Goal: Task Accomplishment & Management: Manage account settings

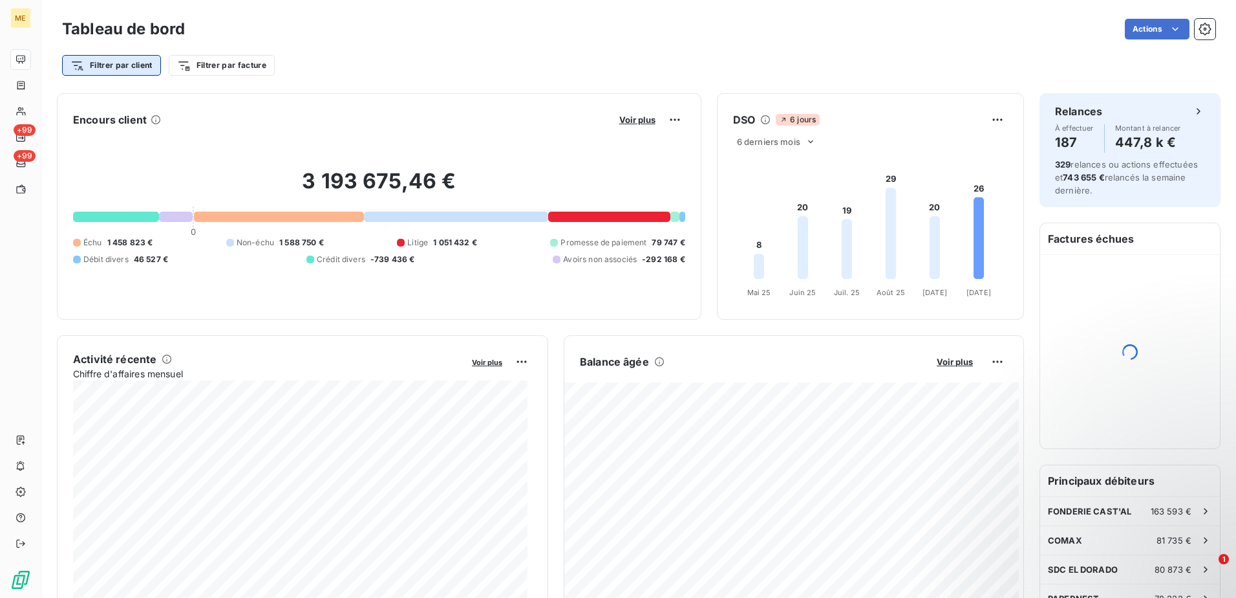
click at [136, 74] on html "ME +99 +99 Tableau de bord Actions Filtrer par client Filtrer par facture Encou…" at bounding box center [618, 299] width 1236 height 598
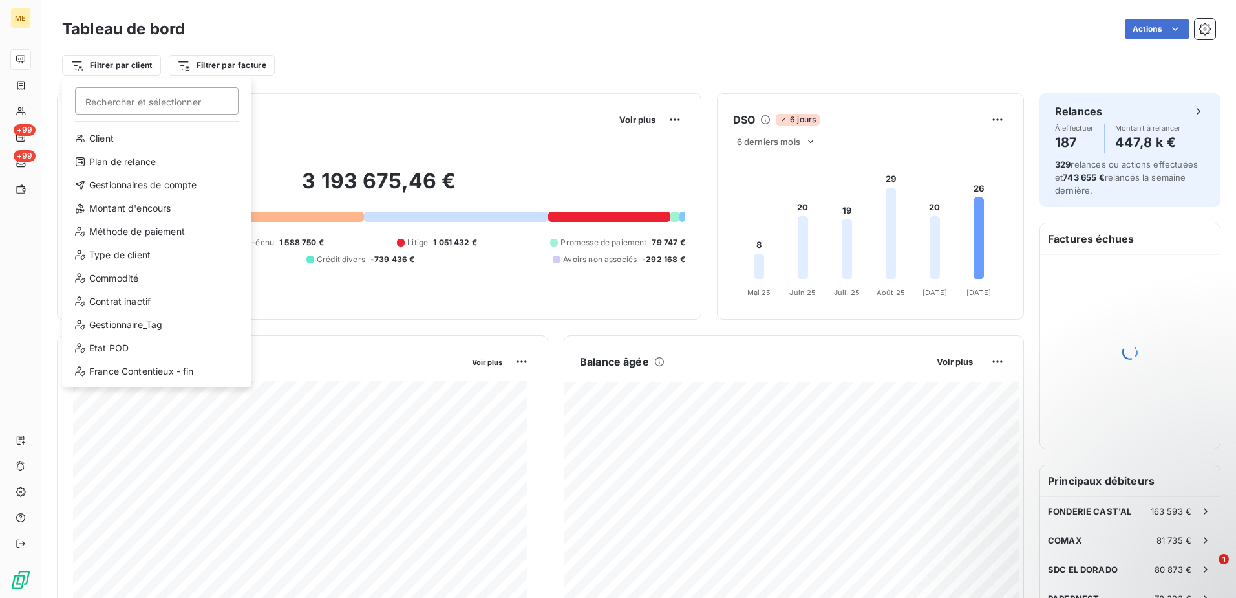
click at [135, 101] on input "Rechercher et sélectionner" at bounding box center [157, 100] width 164 height 27
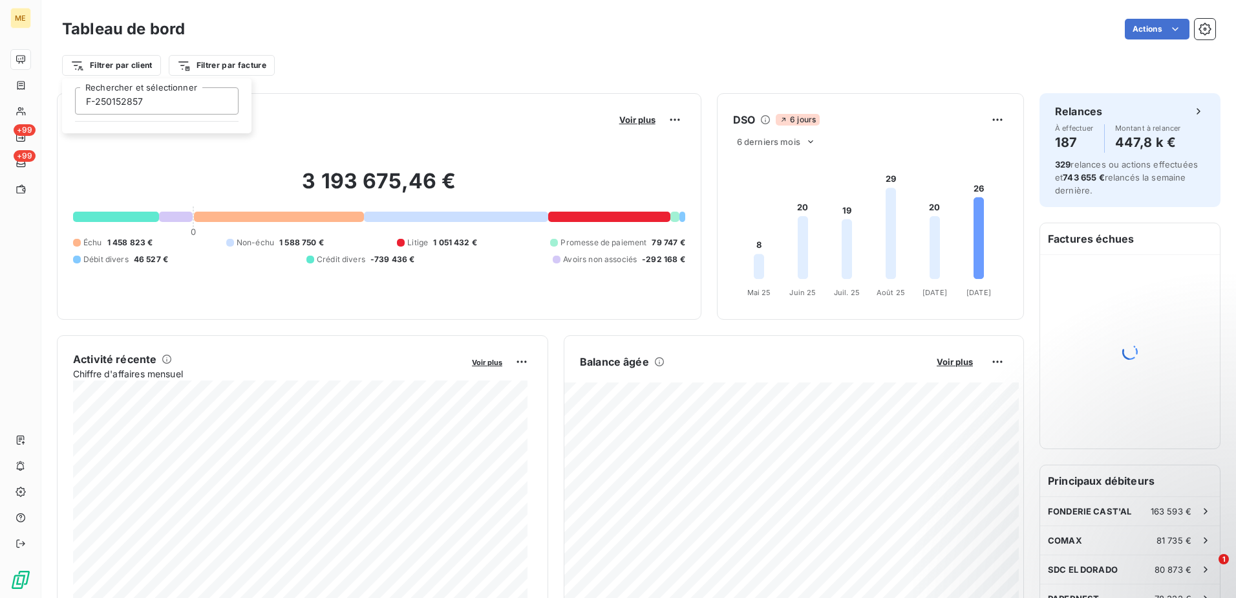
drag, startPoint x: 178, startPoint y: 109, endPoint x: 75, endPoint y: 103, distance: 103.0
click at [75, 103] on input "F-250152857" at bounding box center [157, 100] width 164 height 27
click at [188, 110] on input "F-250152857" at bounding box center [157, 100] width 164 height 27
drag, startPoint x: 188, startPoint y: 110, endPoint x: 74, endPoint y: 109, distance: 113.2
click at [74, 109] on div "F-250152857 Rechercher et sélectionner" at bounding box center [156, 100] width 179 height 27
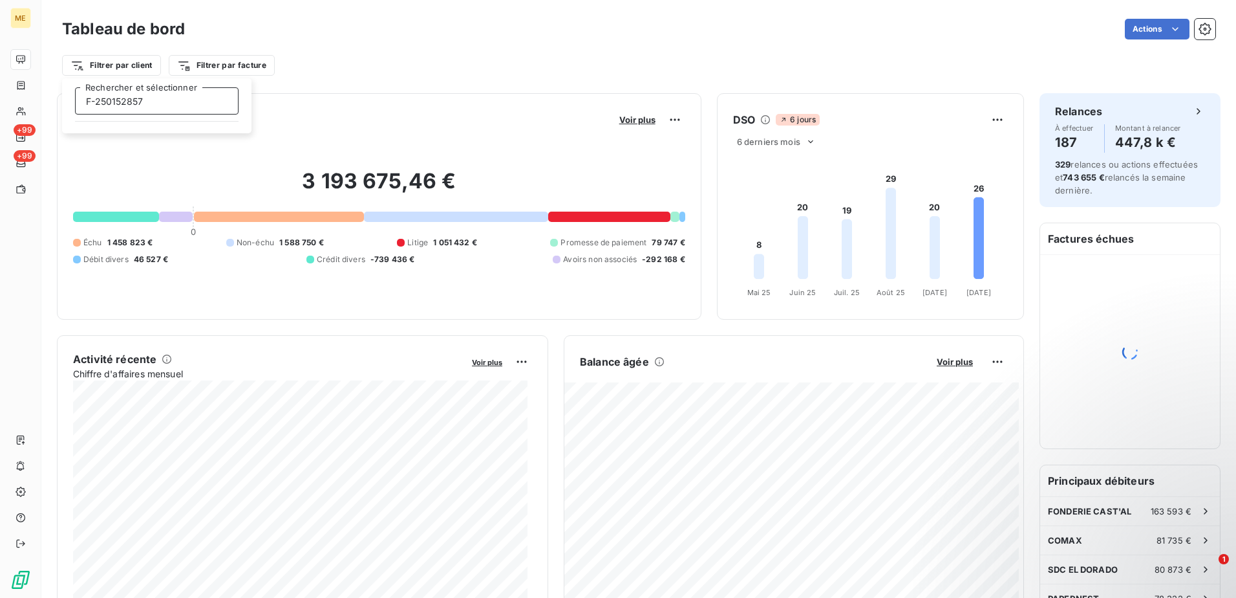
paste input "METFRA000019260"
type input "METFRA000019260"
click at [159, 102] on input "METFRA000019260" at bounding box center [157, 100] width 164 height 27
click at [180, 102] on input "METFRA000019260" at bounding box center [157, 100] width 164 height 27
drag, startPoint x: 180, startPoint y: 102, endPoint x: 74, endPoint y: 107, distance: 106.2
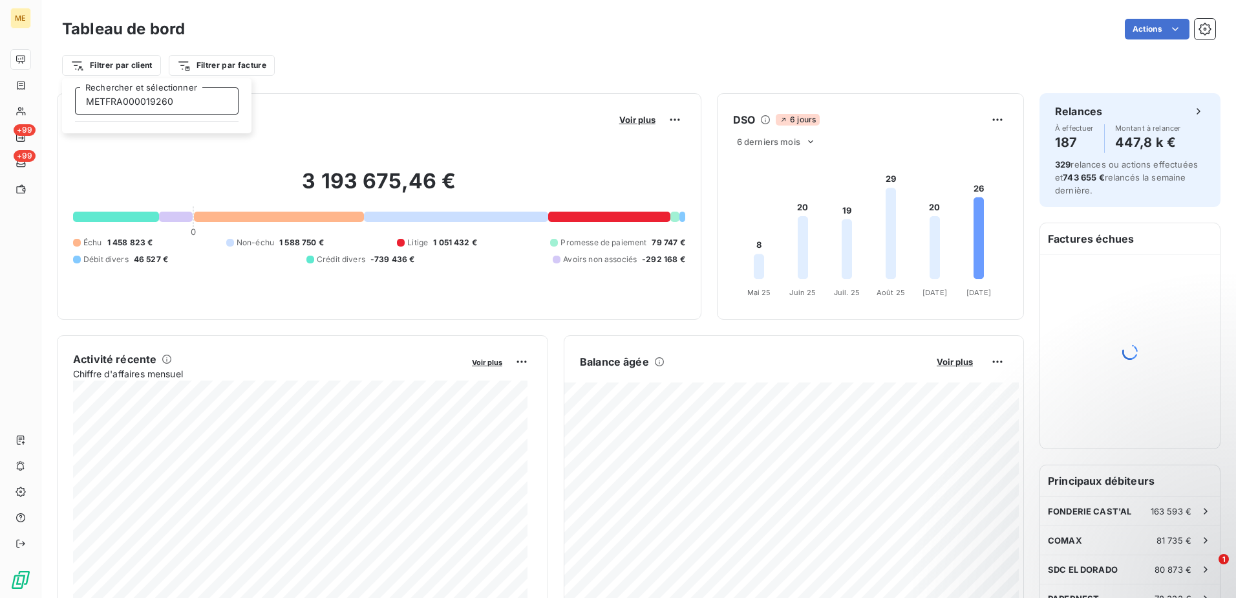
click at [74, 107] on div "METFRA000019260 Rechercher et sélectionner" at bounding box center [156, 100] width 179 height 27
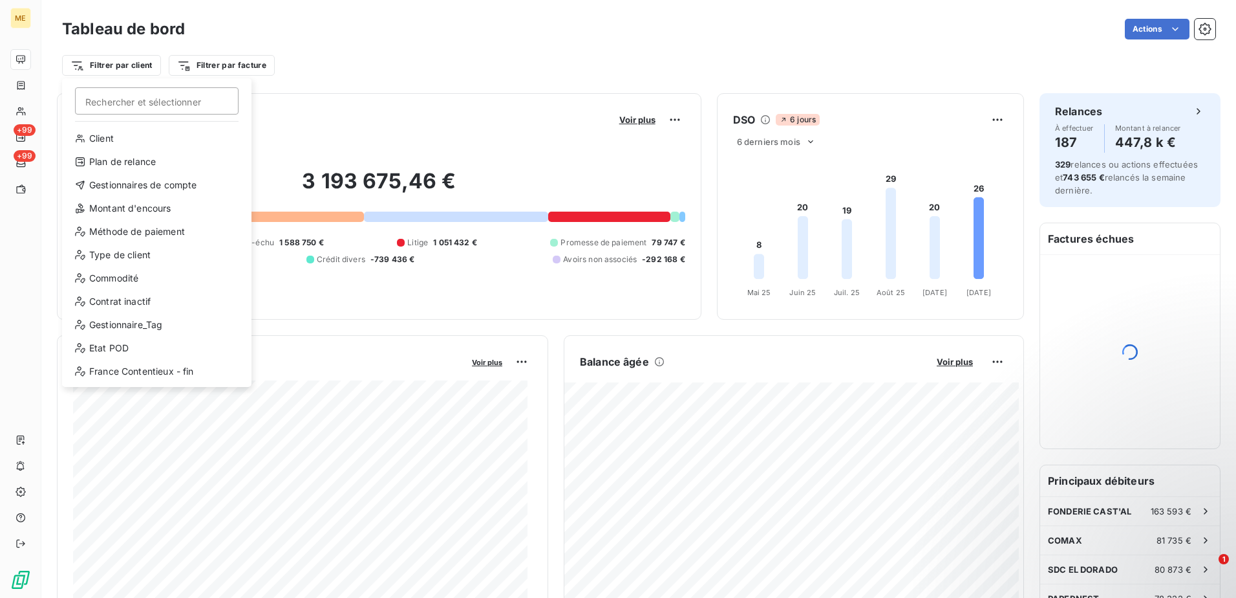
click at [262, 74] on html "ME +99 +99 Tableau de bord Actions Filtrer par client Rechercher et sélectionne…" at bounding box center [618, 299] width 1236 height 598
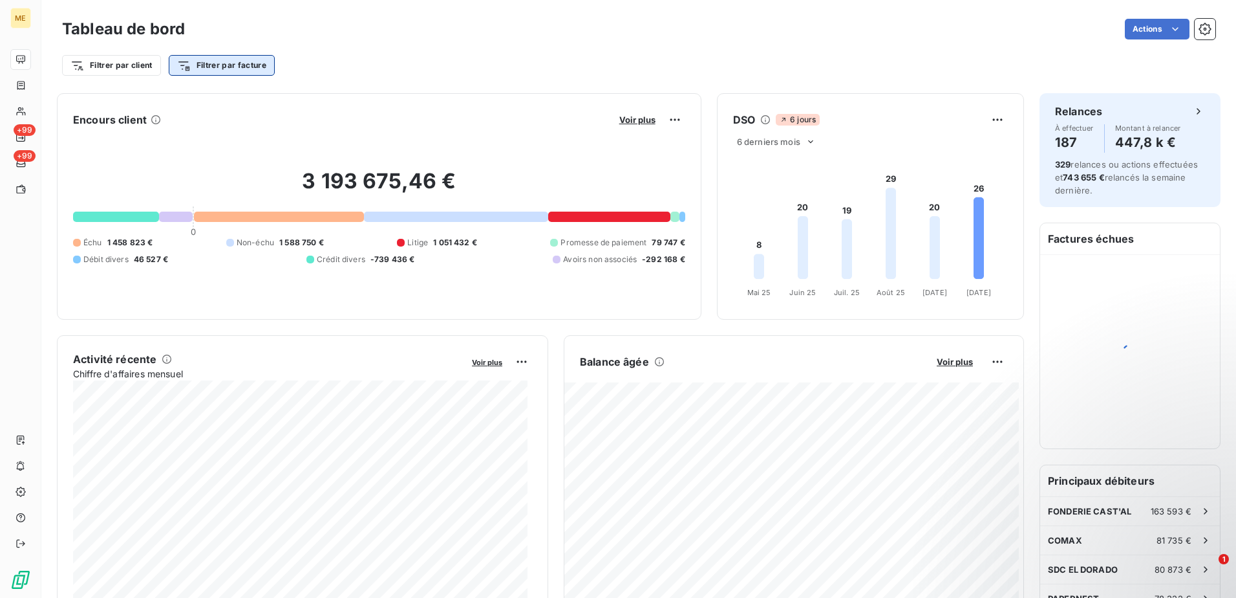
click at [259, 74] on html "ME +99 +99 Tableau de bord Actions Filtrer par client Filtrer par facture Encou…" at bounding box center [618, 299] width 1236 height 598
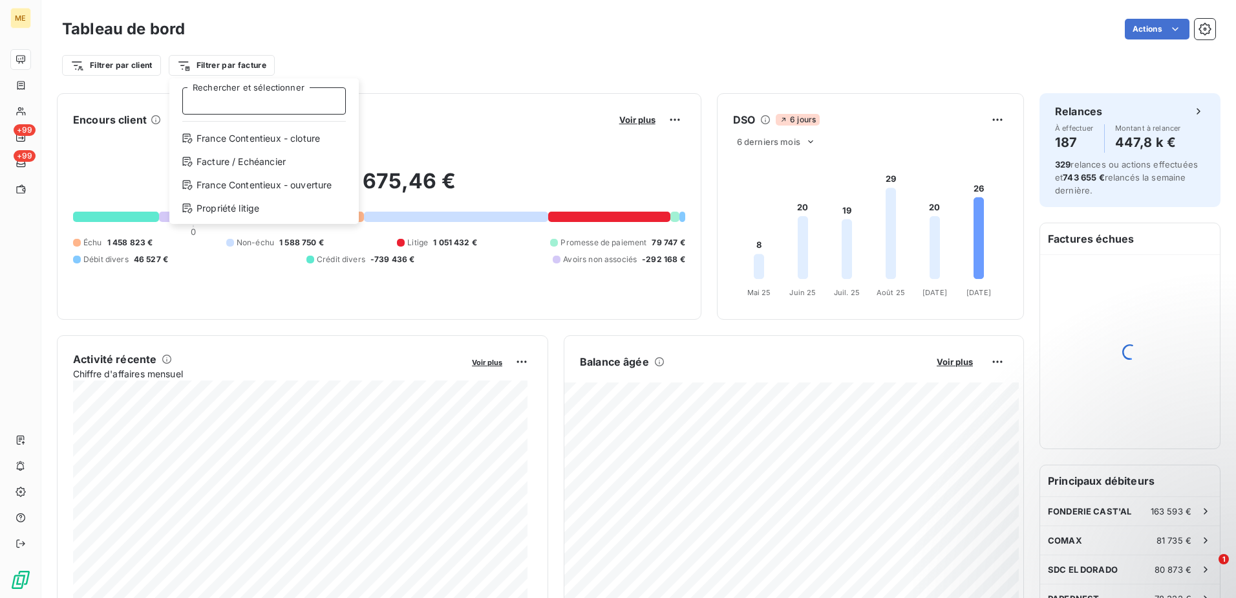
click at [237, 105] on input "Rechercher et sélectionner" at bounding box center [264, 100] width 164 height 27
paste input "F-250152857"
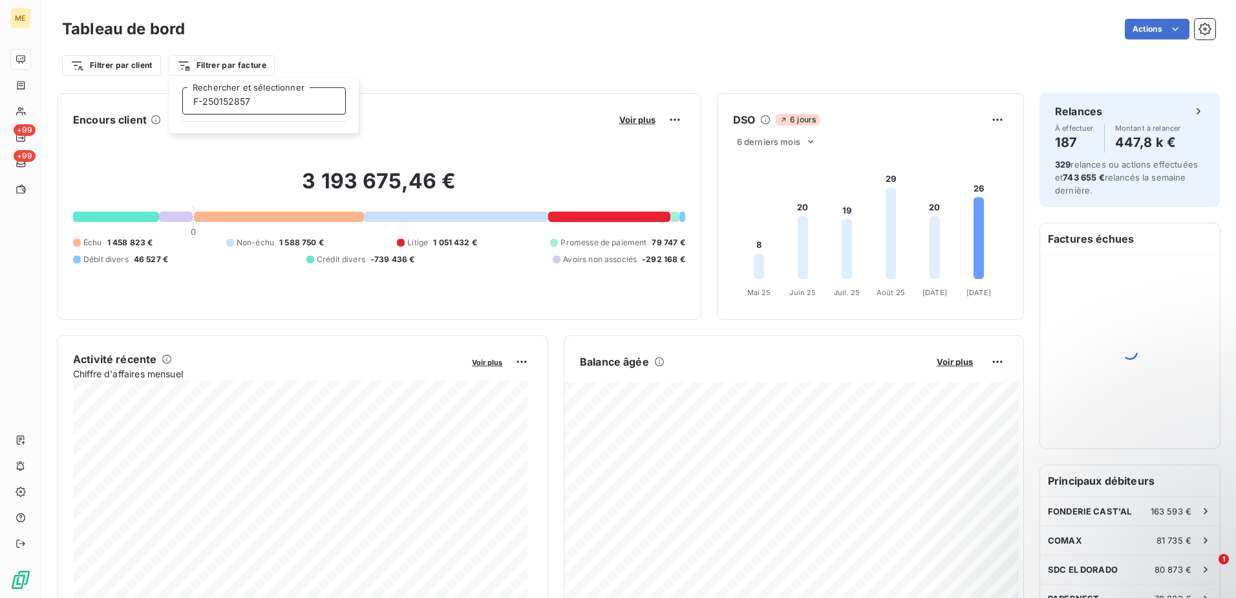
type input "F-250152857"
click at [486, 81] on html "ME +99 +99 Tableau de bord Actions Filtrer par client Filtrer par facture Encou…" at bounding box center [618, 299] width 1236 height 598
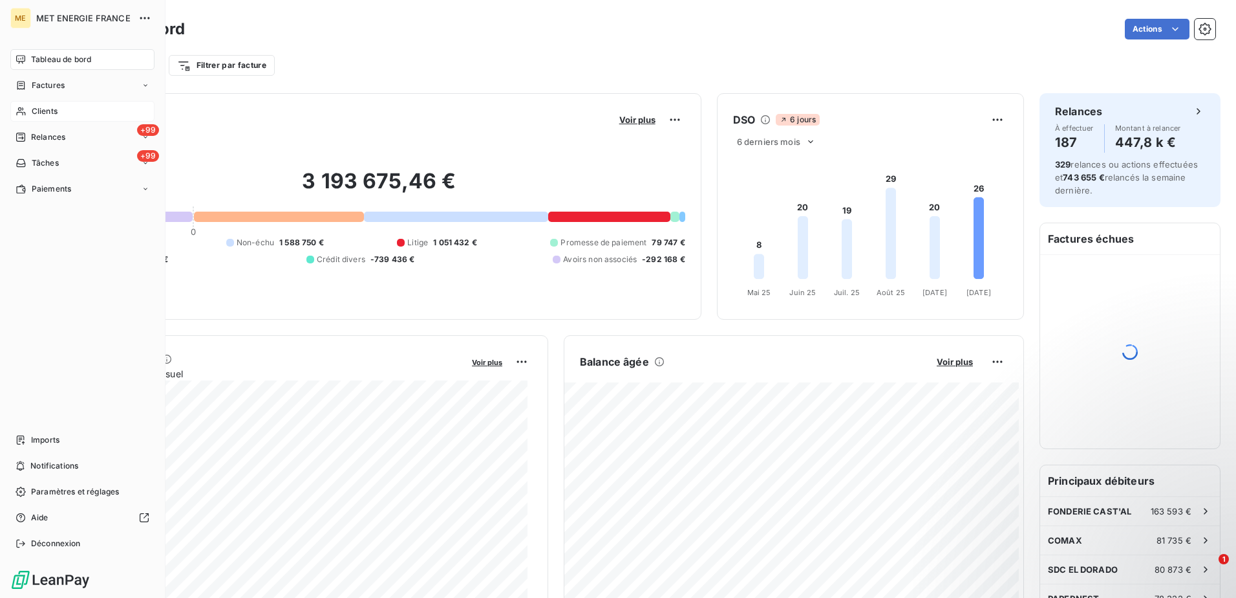
click at [72, 109] on div "Clients" at bounding box center [82, 111] width 144 height 21
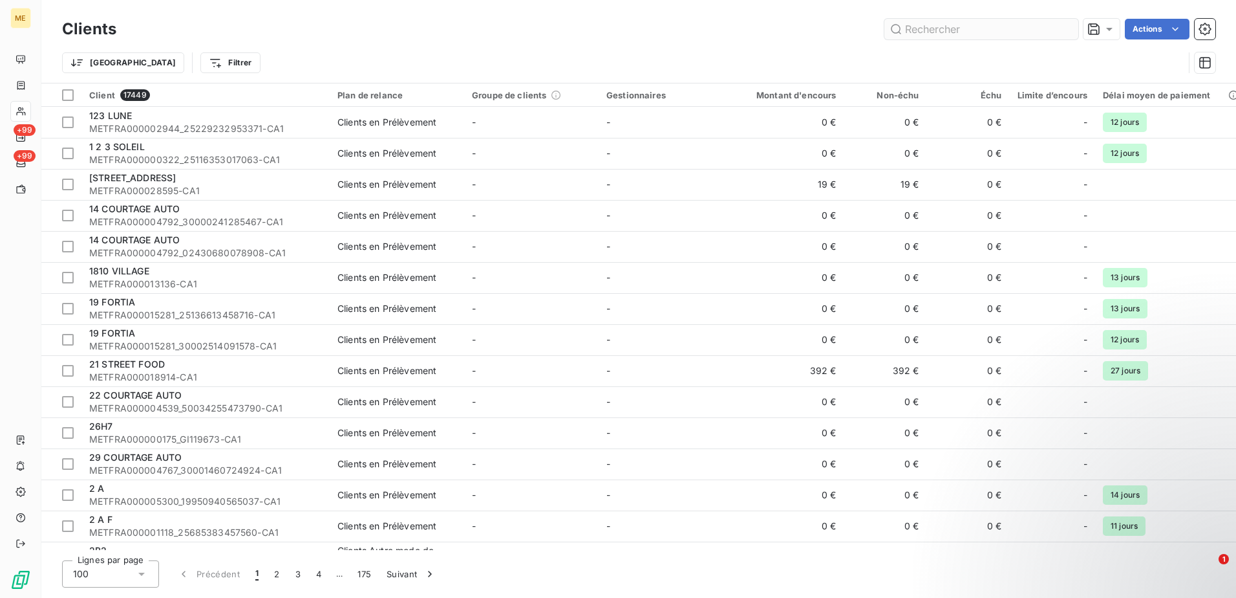
click at [936, 30] on input "text" at bounding box center [982, 29] width 194 height 21
click at [914, 30] on input "text" at bounding box center [982, 29] width 194 height 21
paste input "METFRA000019260"
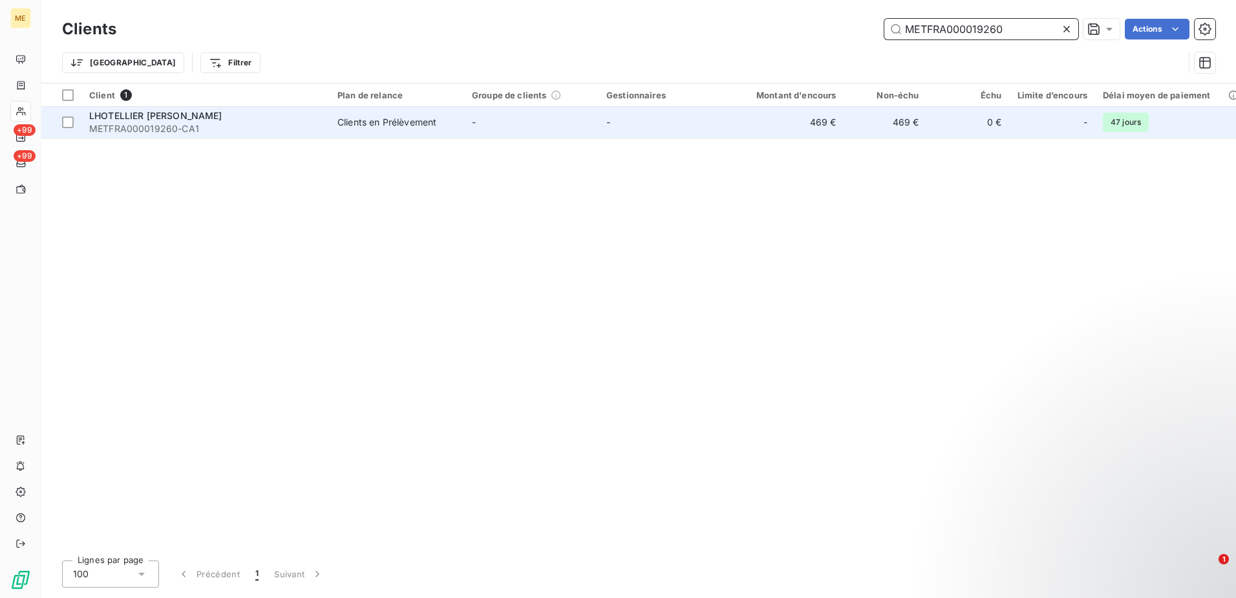
type input "METFRA000019260"
click at [230, 122] on span "METFRA000019260-CA1" at bounding box center [205, 128] width 233 height 13
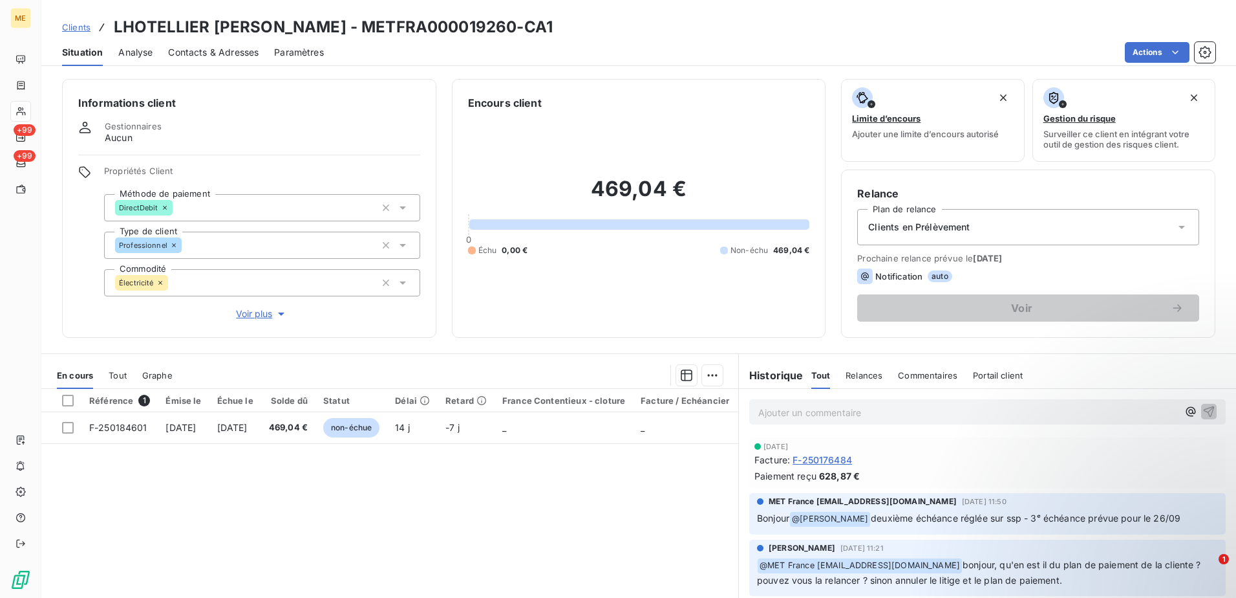
click at [616, 518] on div "Référence 1 Émise le Échue le Solde dû Statut Délai Retard France Contentieux -…" at bounding box center [389, 513] width 697 height 249
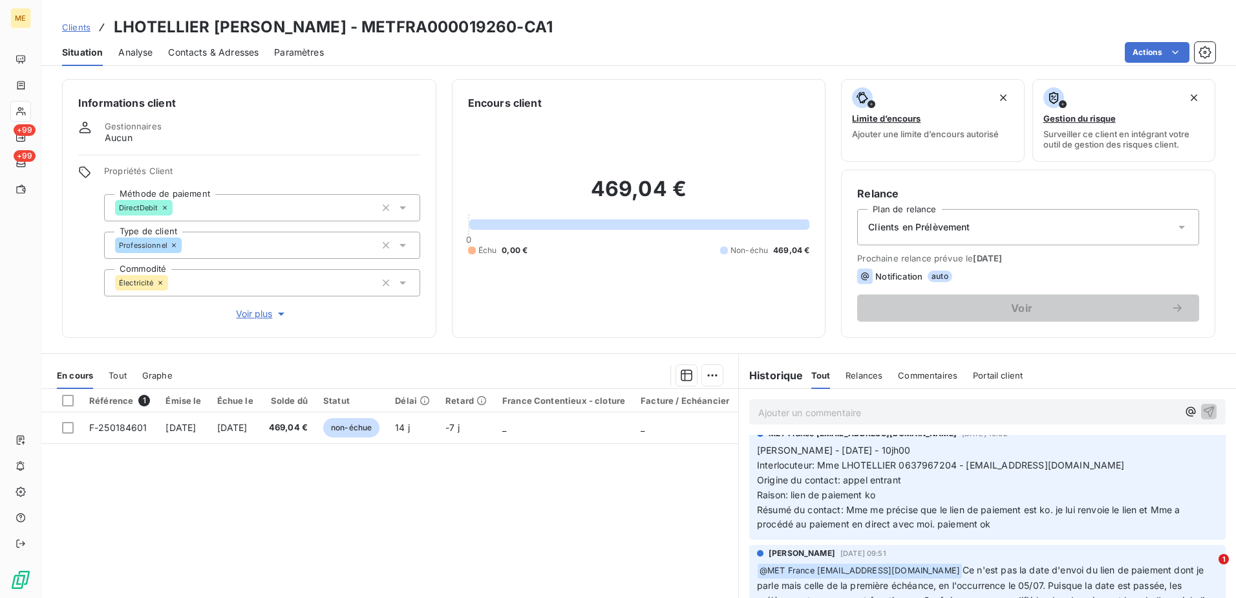
scroll to position [711, 0]
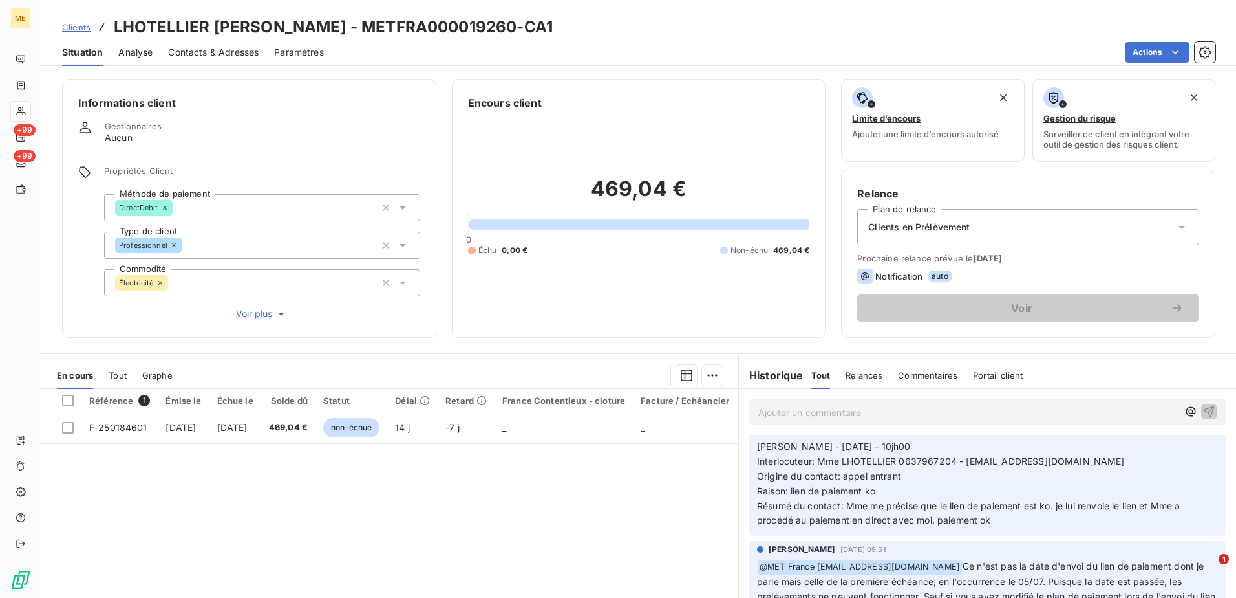
click at [118, 380] on span "Tout" at bounding box center [118, 375] width 18 height 10
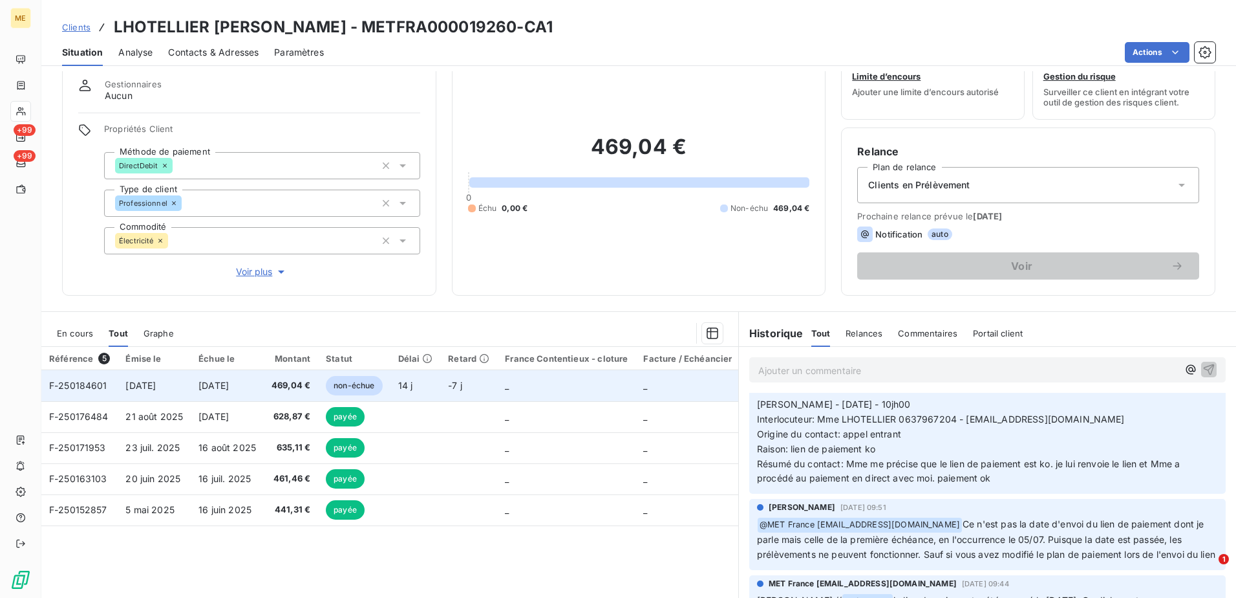
scroll to position [65, 0]
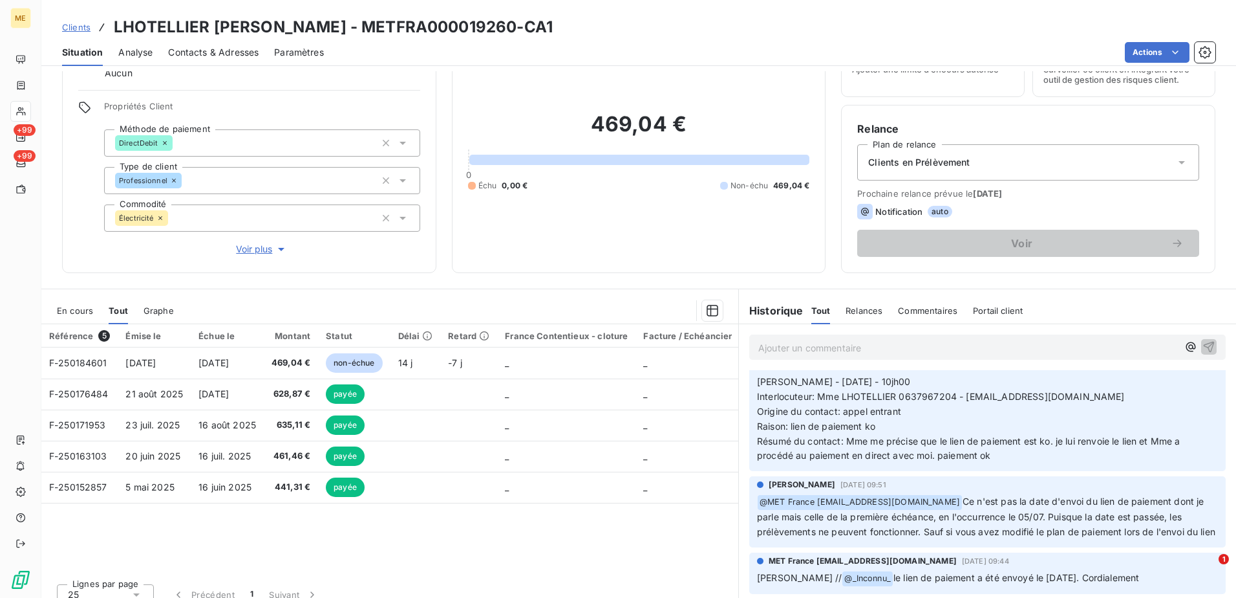
drag, startPoint x: 72, startPoint y: 504, endPoint x: 96, endPoint y: 542, distance: 45.0
click at [96, 542] on div "Référence 5 Émise le Échue le Montant Statut Délai Retard France Contentieux - …" at bounding box center [389, 448] width 697 height 249
click at [314, 534] on div "Référence 5 Émise le Échue le Montant Statut Délai Retard France Contentieux - …" at bounding box center [389, 448] width 697 height 249
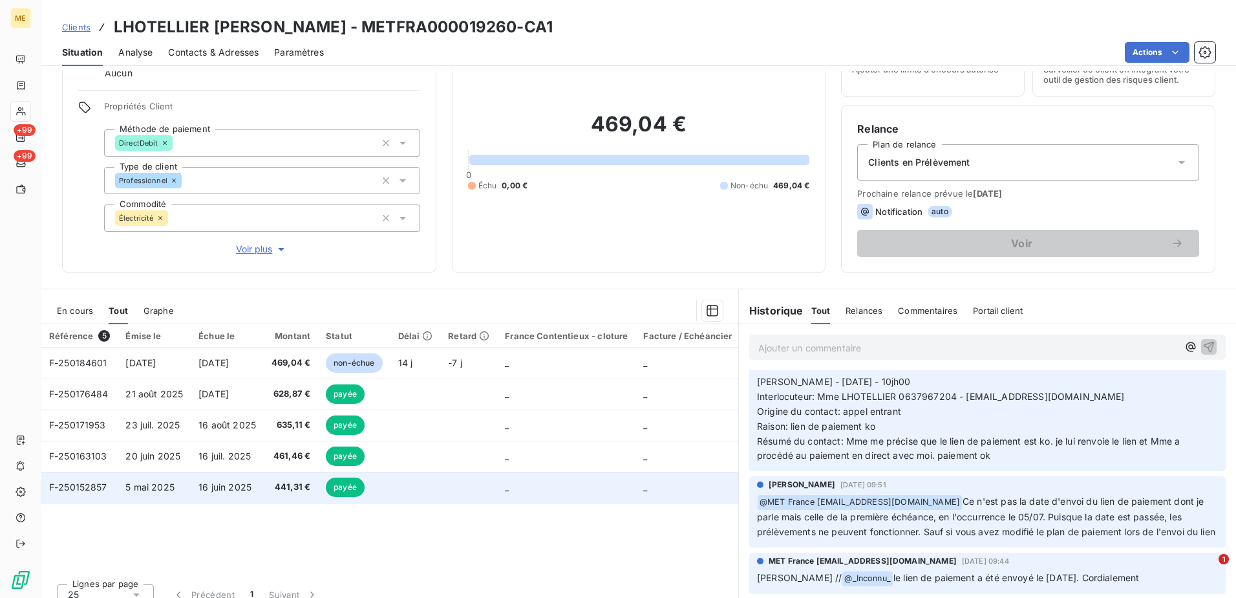
click at [276, 484] on span "441,31 €" at bounding box center [291, 486] width 39 height 13
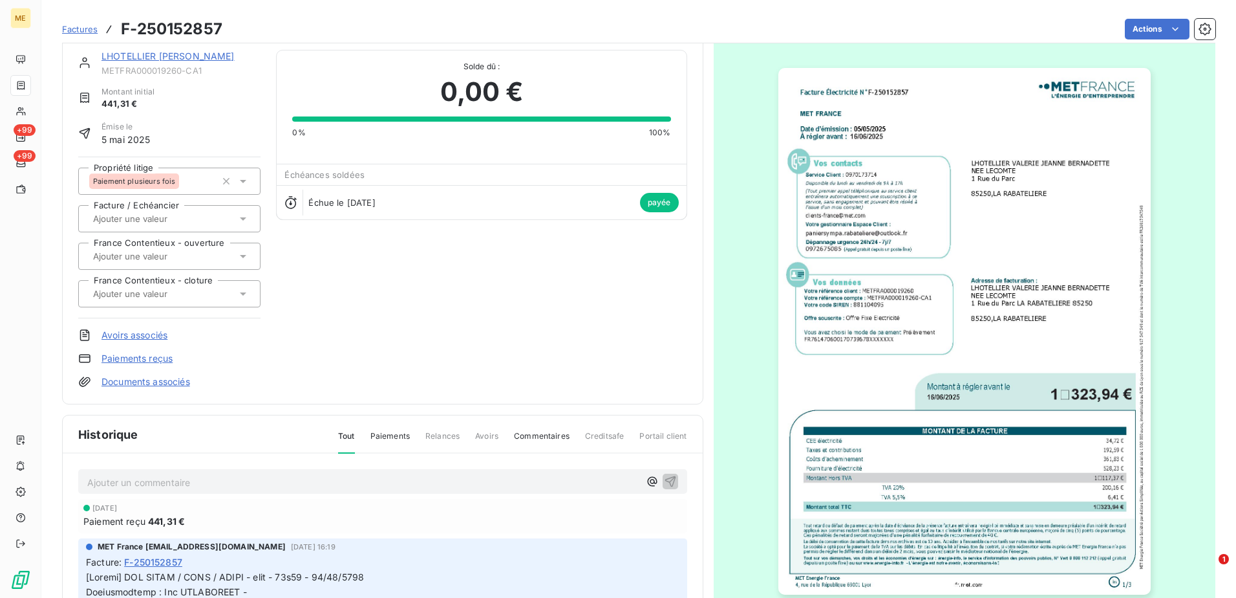
scroll to position [67, 0]
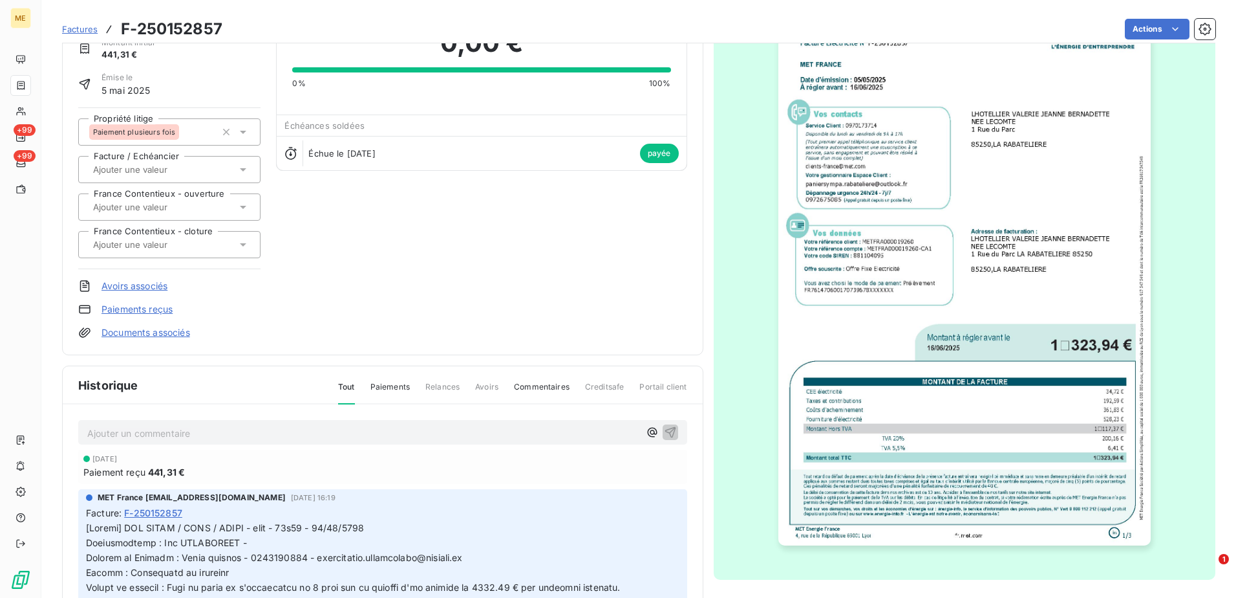
click at [396, 388] on span "Paiements" at bounding box center [390, 392] width 39 height 22
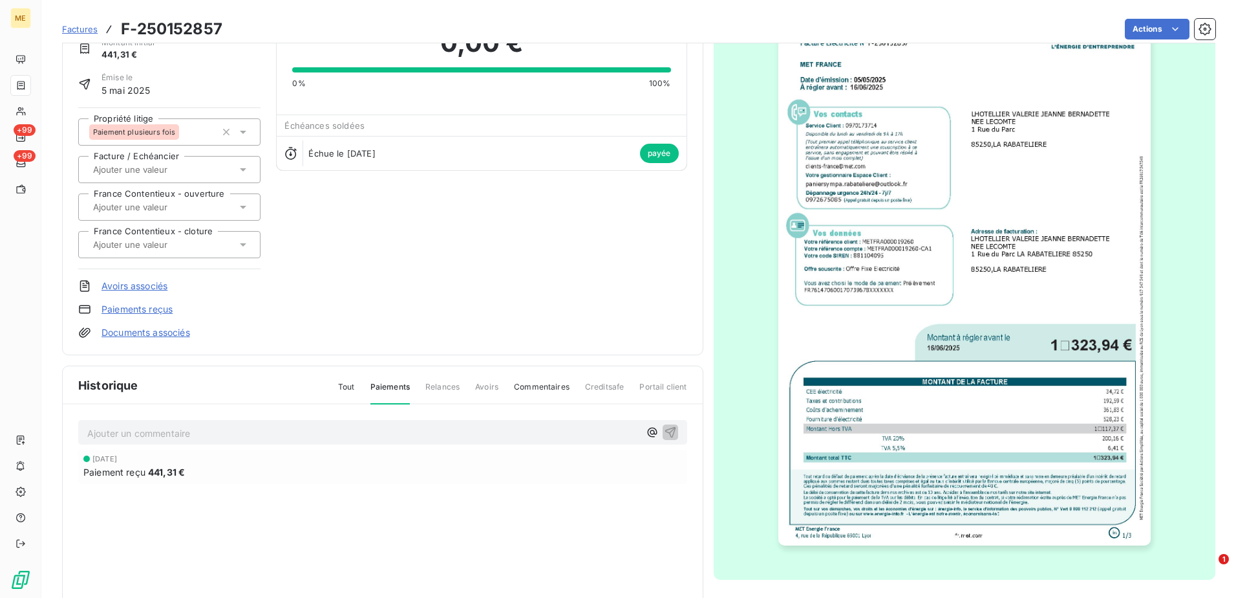
scroll to position [131, 0]
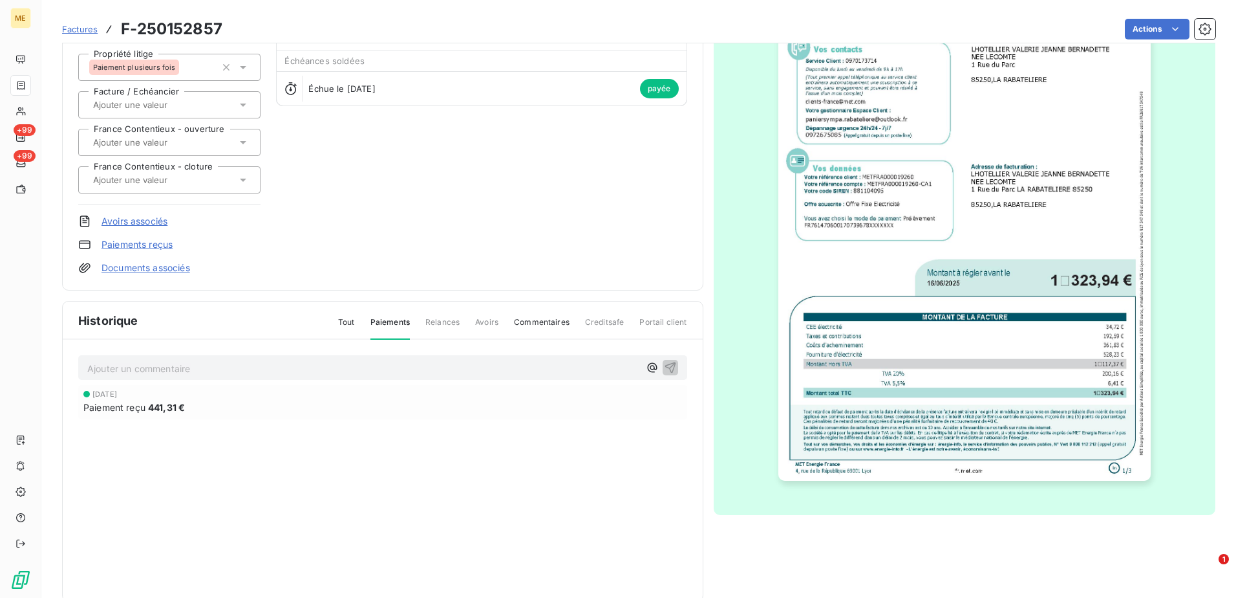
click at [438, 321] on span "Relances" at bounding box center [443, 327] width 34 height 22
click at [471, 321] on div "Tout Paiements Relances Avoirs Commentaires Creditsafe Portail client" at bounding box center [505, 327] width 365 height 22
click at [569, 318] on div "Tout Paiements Relances Avoirs Commentaires Creditsafe Portail client" at bounding box center [505, 327] width 365 height 22
click at [546, 321] on span "Commentaires" at bounding box center [542, 327] width 56 height 22
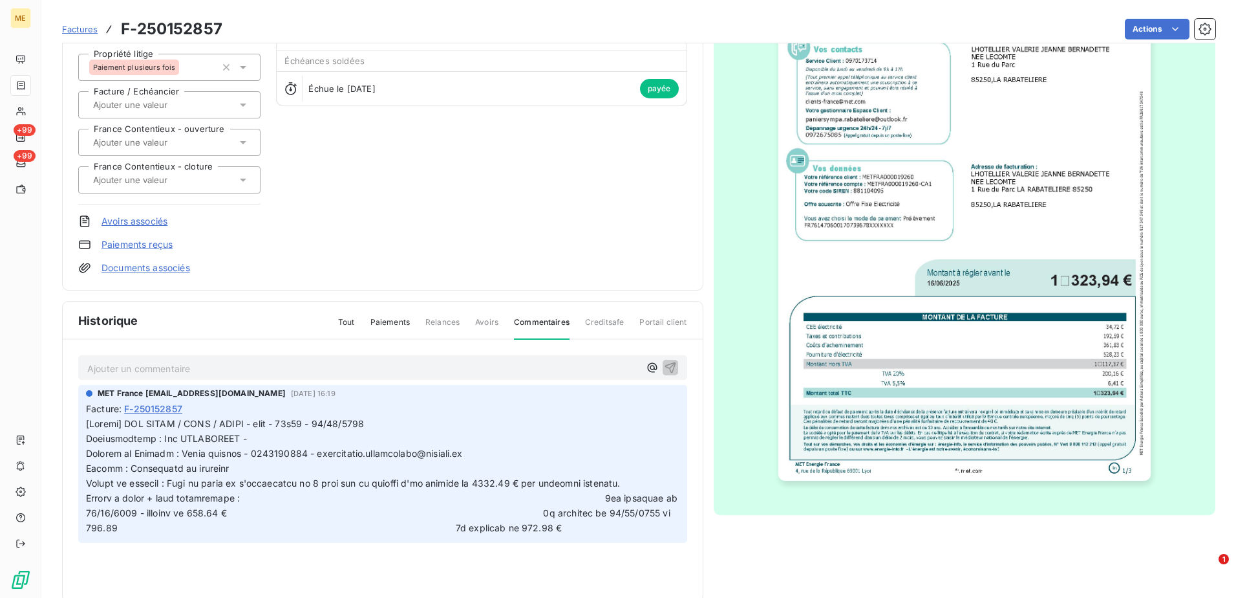
scroll to position [156, 0]
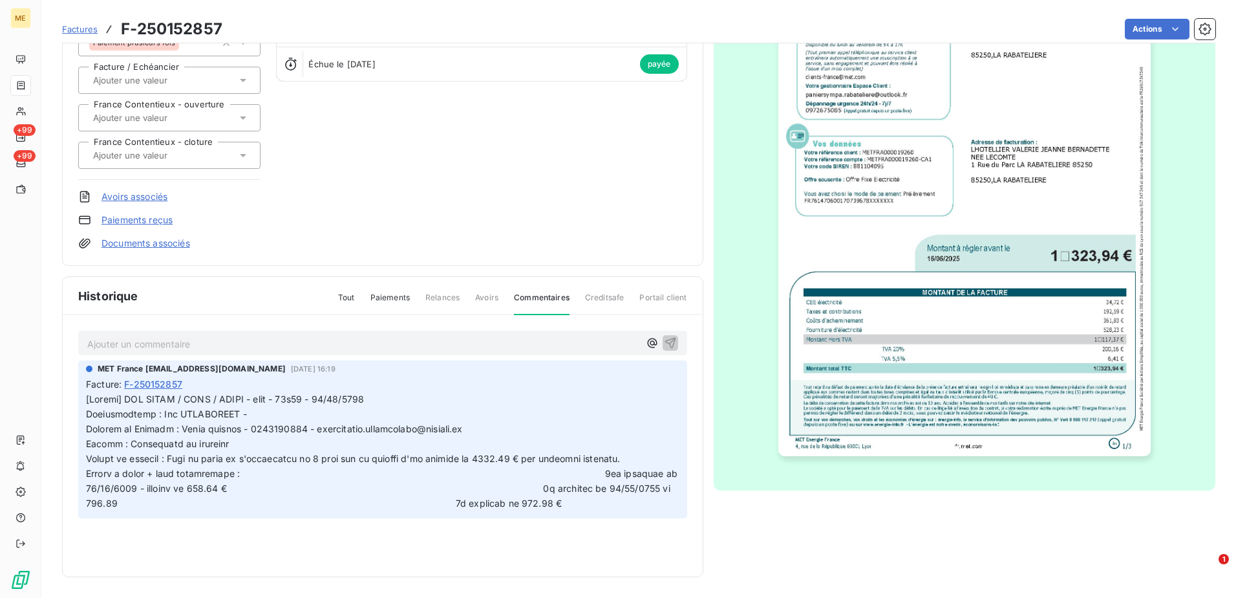
click at [343, 290] on div "Historique Tout Paiements Relances Avoirs Commentaires Creditsafe Portail client" at bounding box center [383, 296] width 640 height 38
click at [343, 292] on span "Tout" at bounding box center [346, 303] width 17 height 22
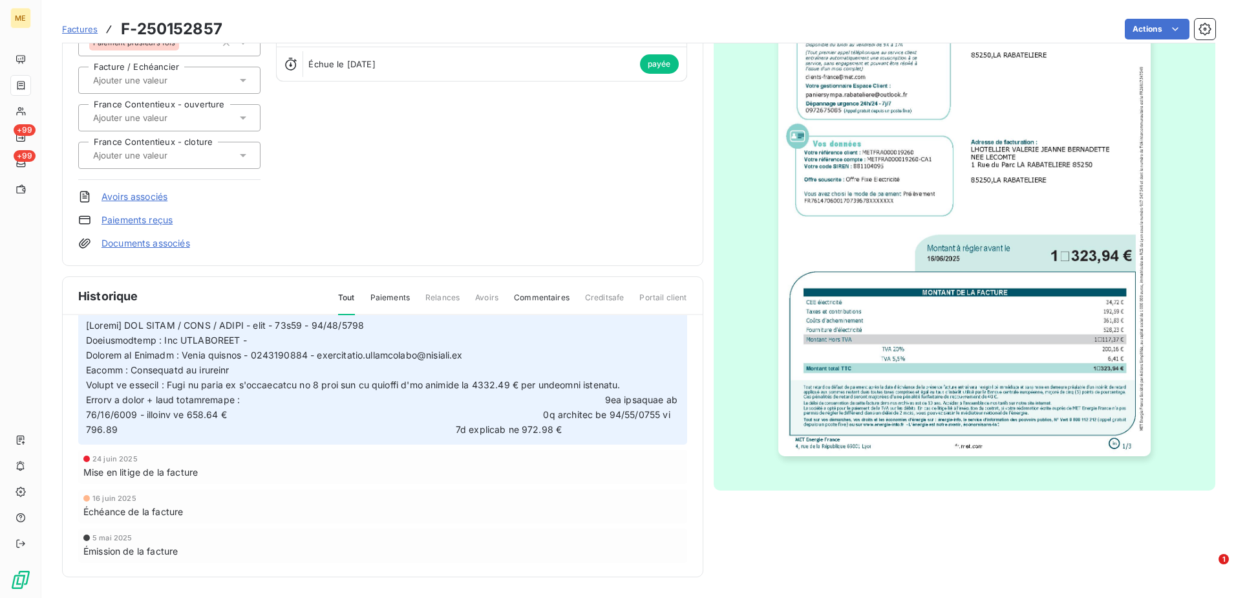
scroll to position [0, 0]
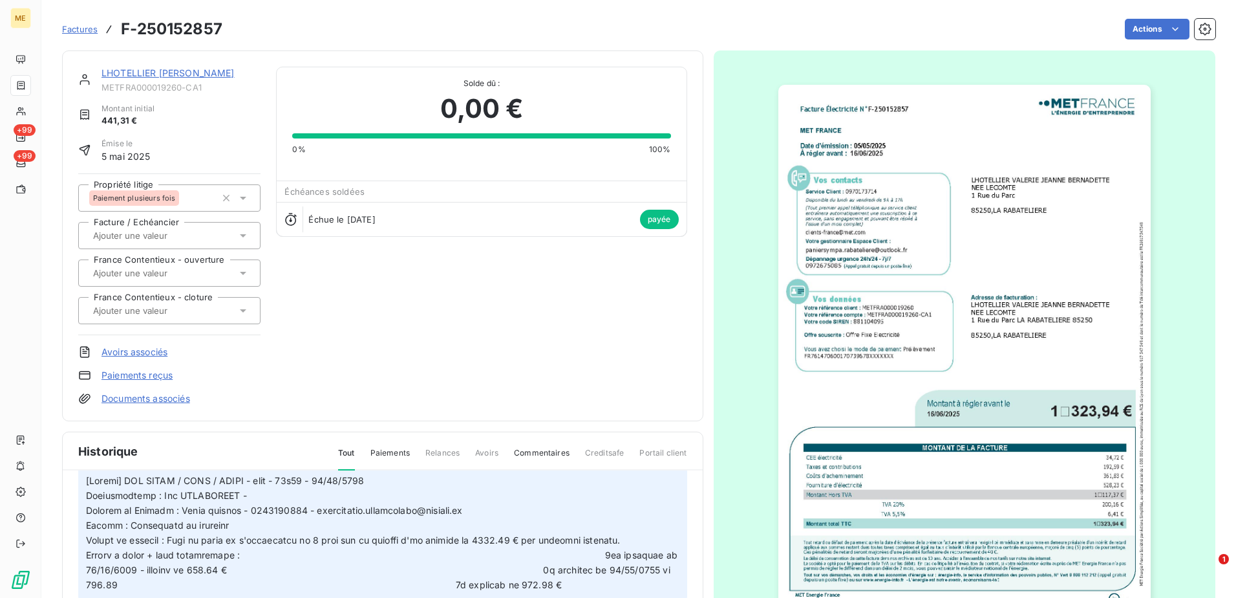
click at [92, 30] on span "Factures" at bounding box center [80, 29] width 36 height 10
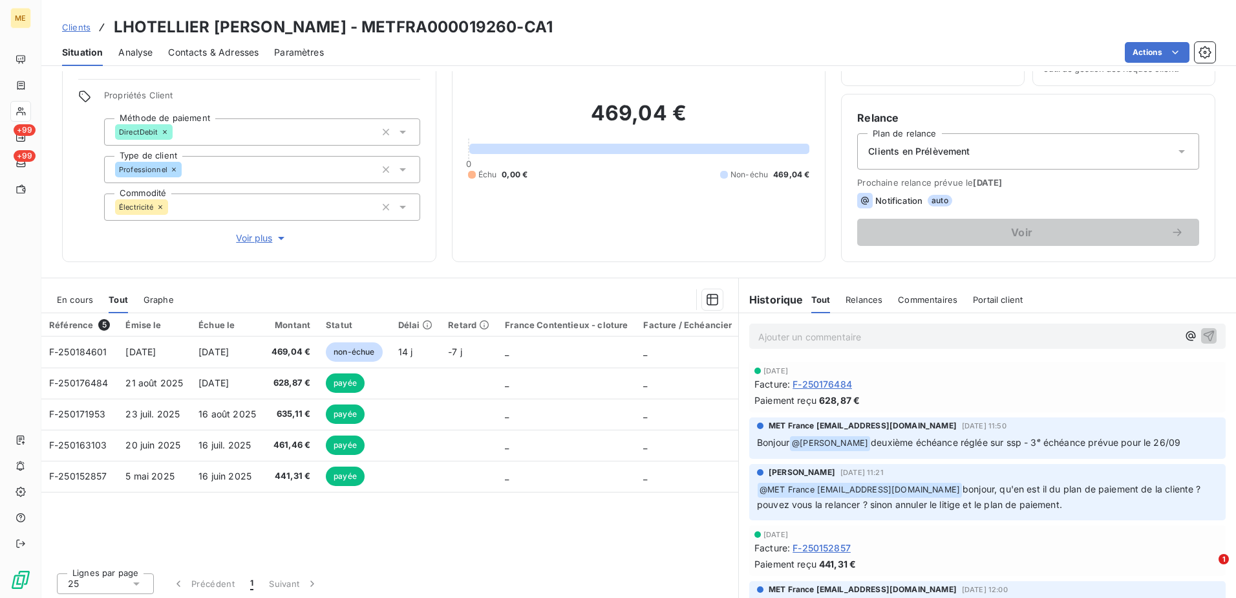
scroll to position [79, 0]
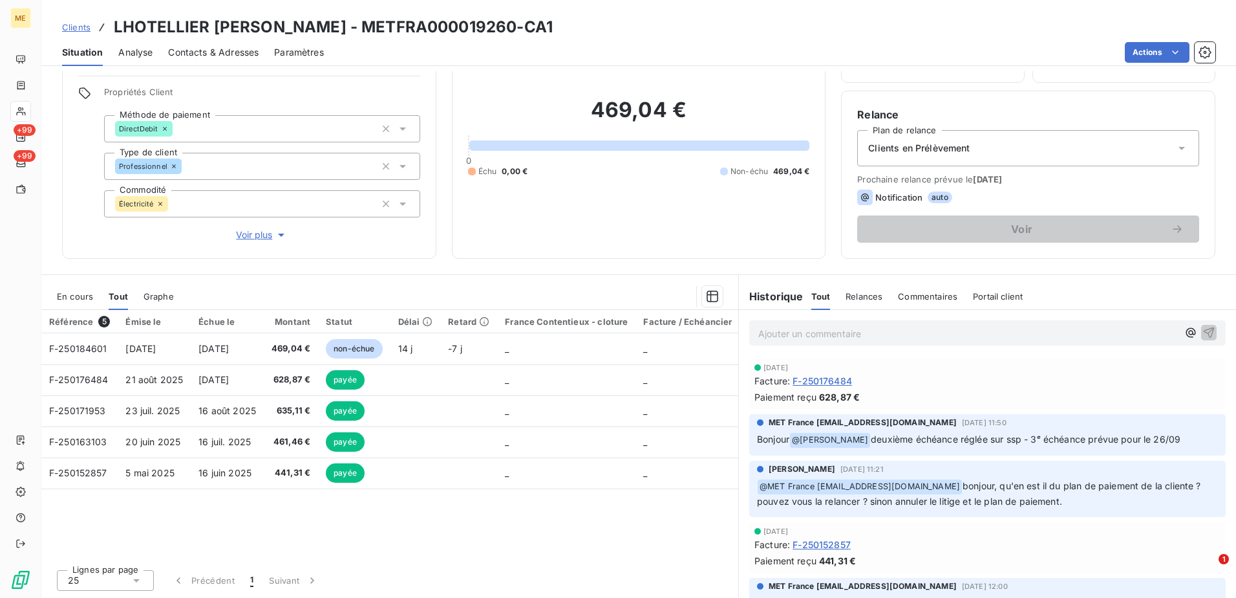
click at [164, 299] on span "Graphe" at bounding box center [159, 296] width 30 height 10
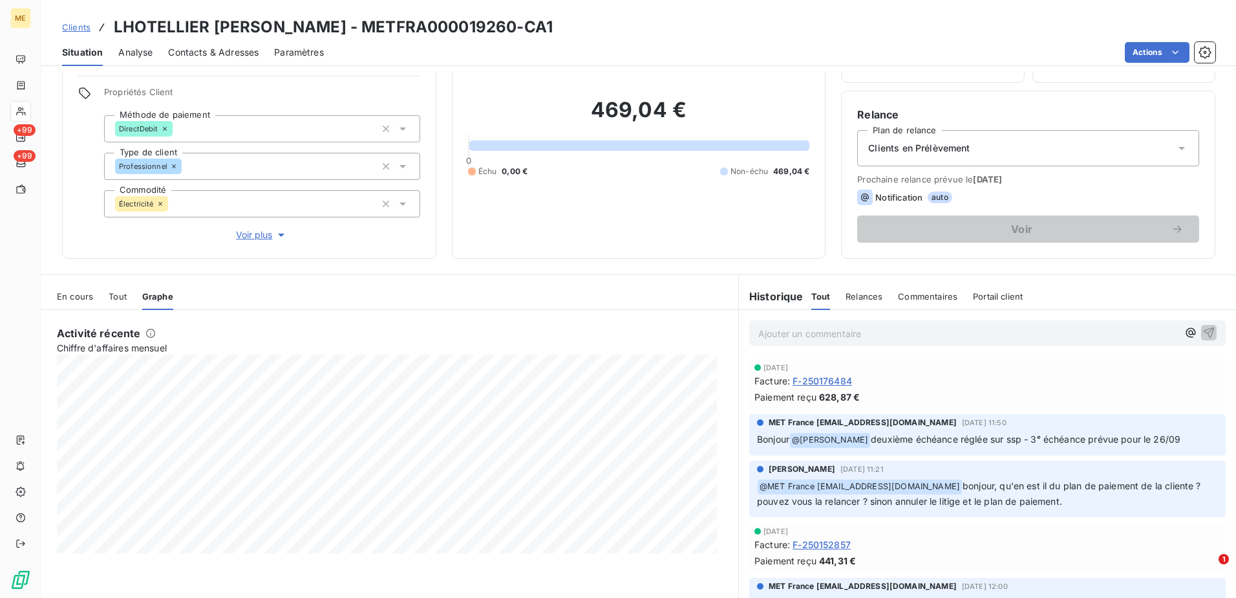
click at [127, 300] on div "En cours Tout Graphe" at bounding box center [389, 296] width 697 height 27
click at [72, 300] on span "En cours" at bounding box center [75, 296] width 36 height 10
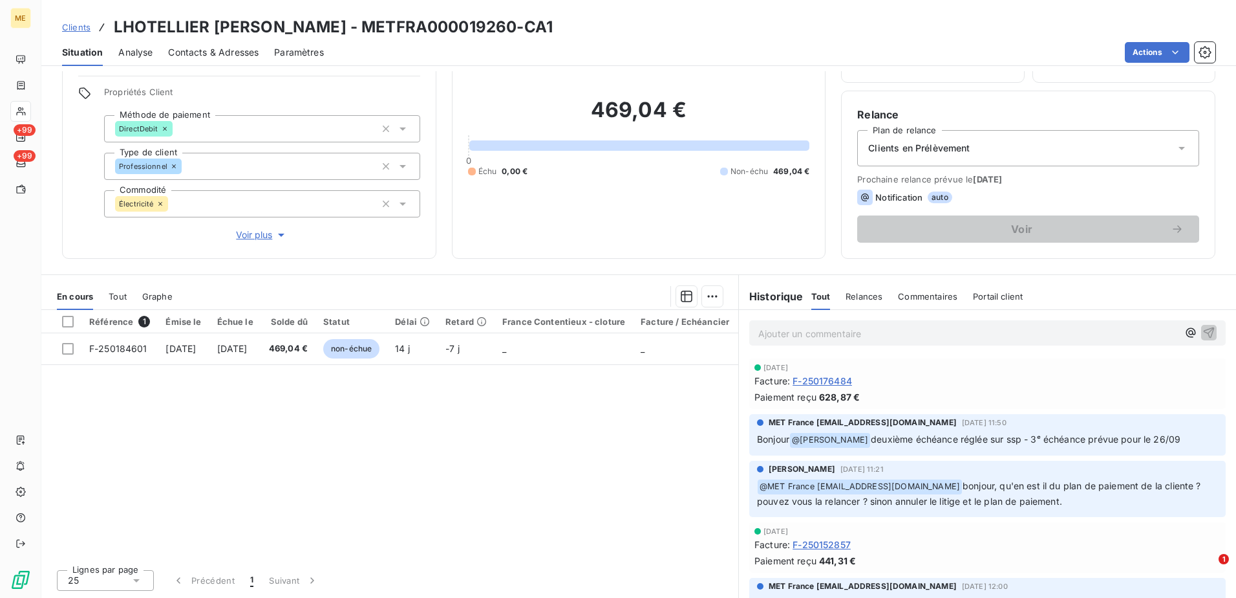
click at [863, 295] on span "Relances" at bounding box center [864, 296] width 37 height 10
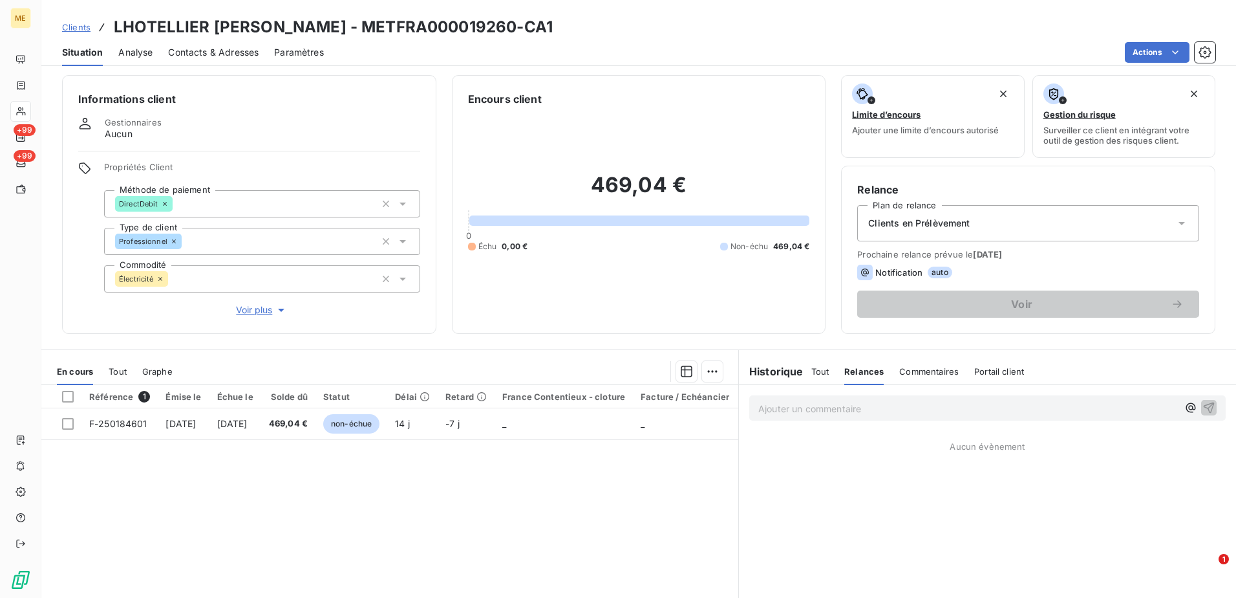
scroll to position [0, 0]
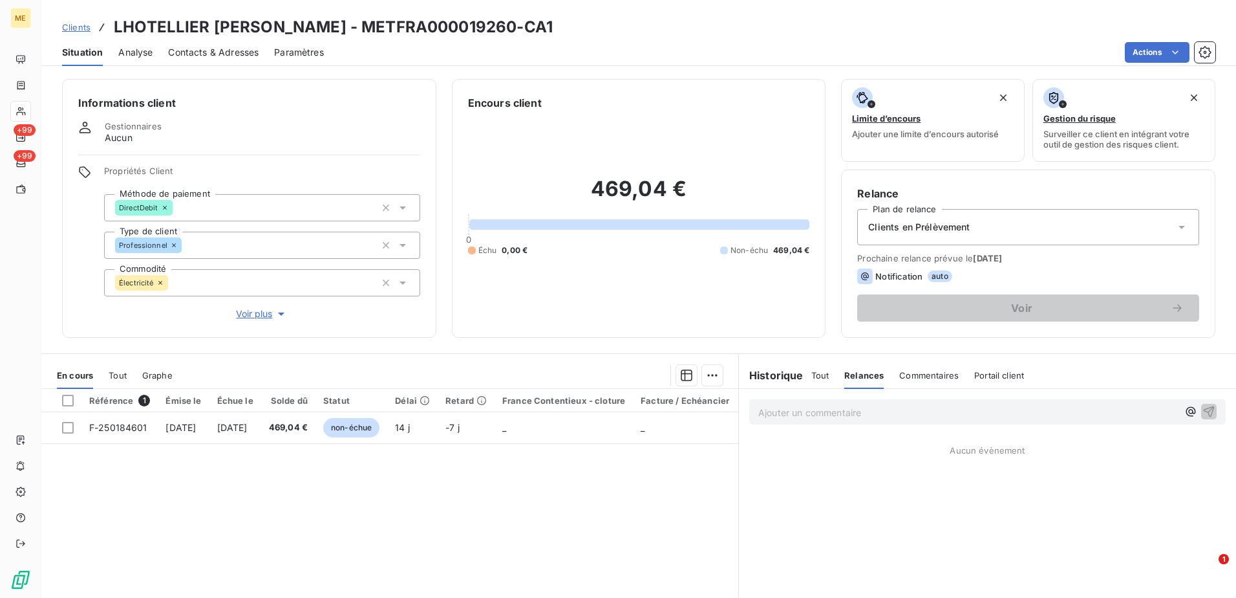
click at [145, 56] on span "Analyse" at bounding box center [135, 52] width 34 height 13
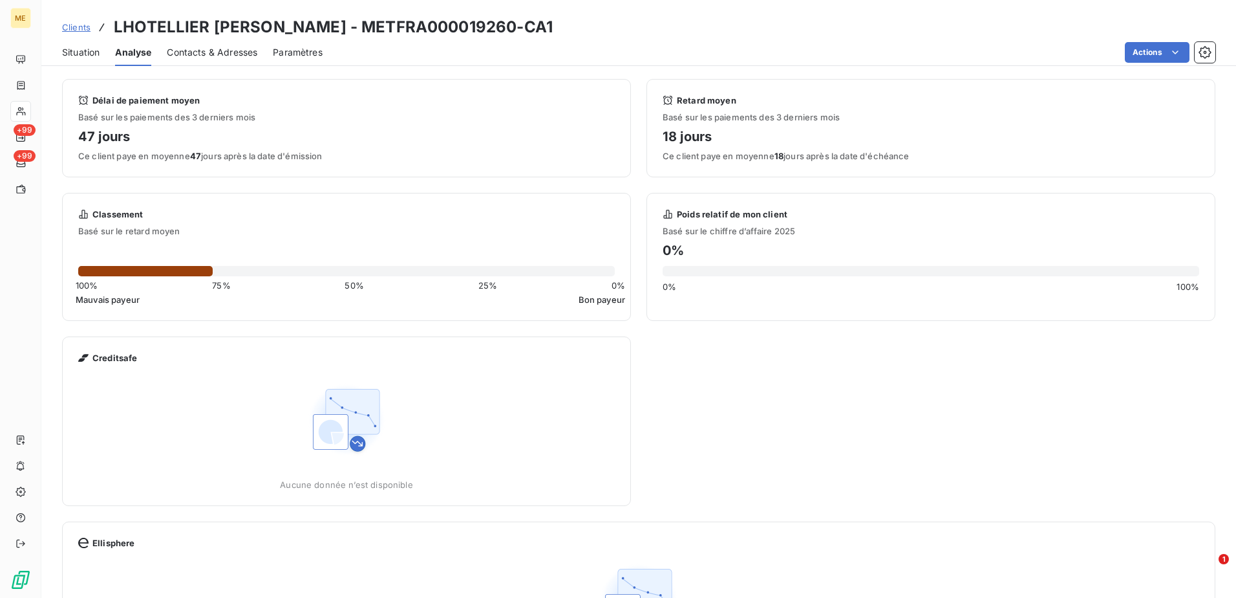
click at [189, 53] on span "Contacts & Adresses" at bounding box center [212, 52] width 91 height 13
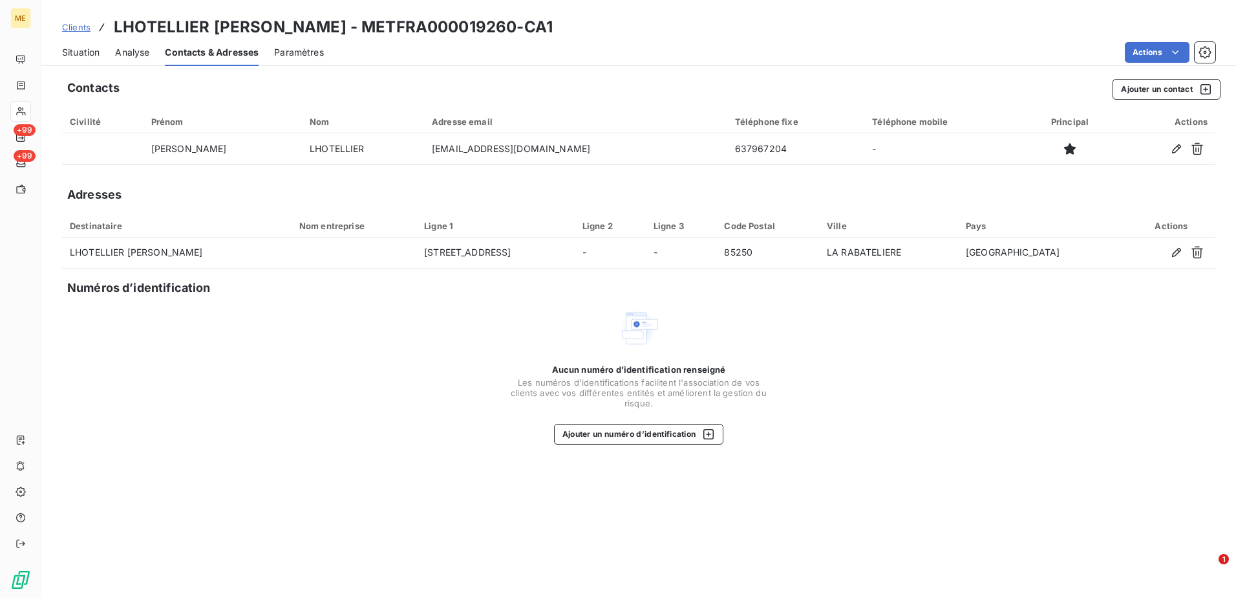
click at [275, 53] on span "Paramètres" at bounding box center [299, 52] width 50 height 13
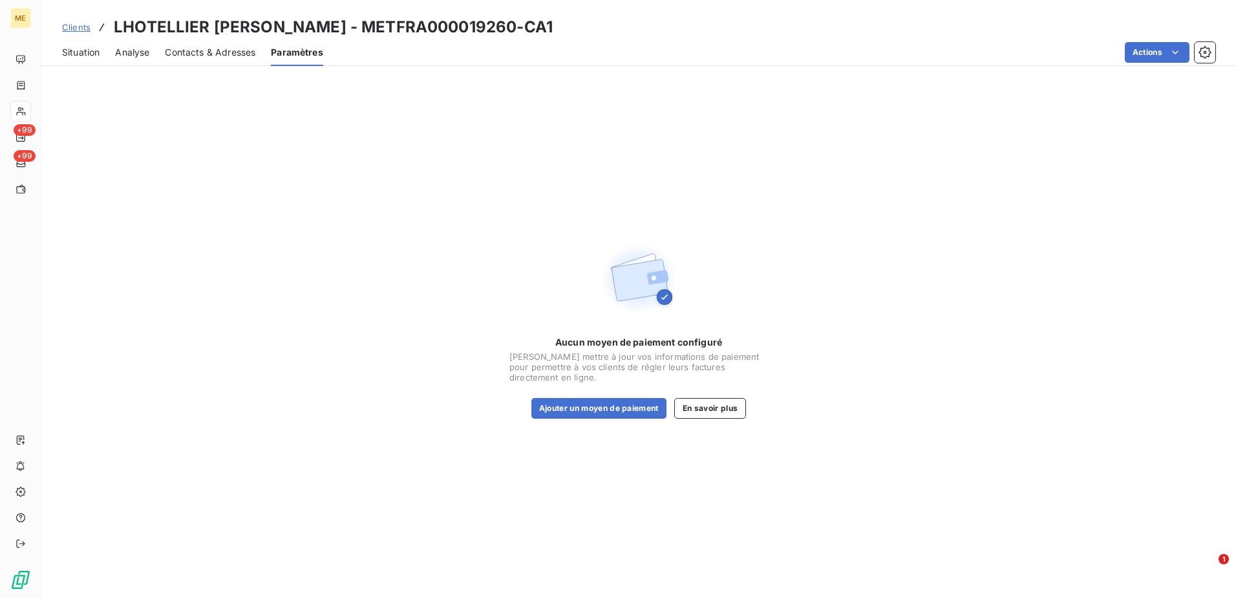
click at [85, 51] on span "Situation" at bounding box center [81, 52] width 38 height 13
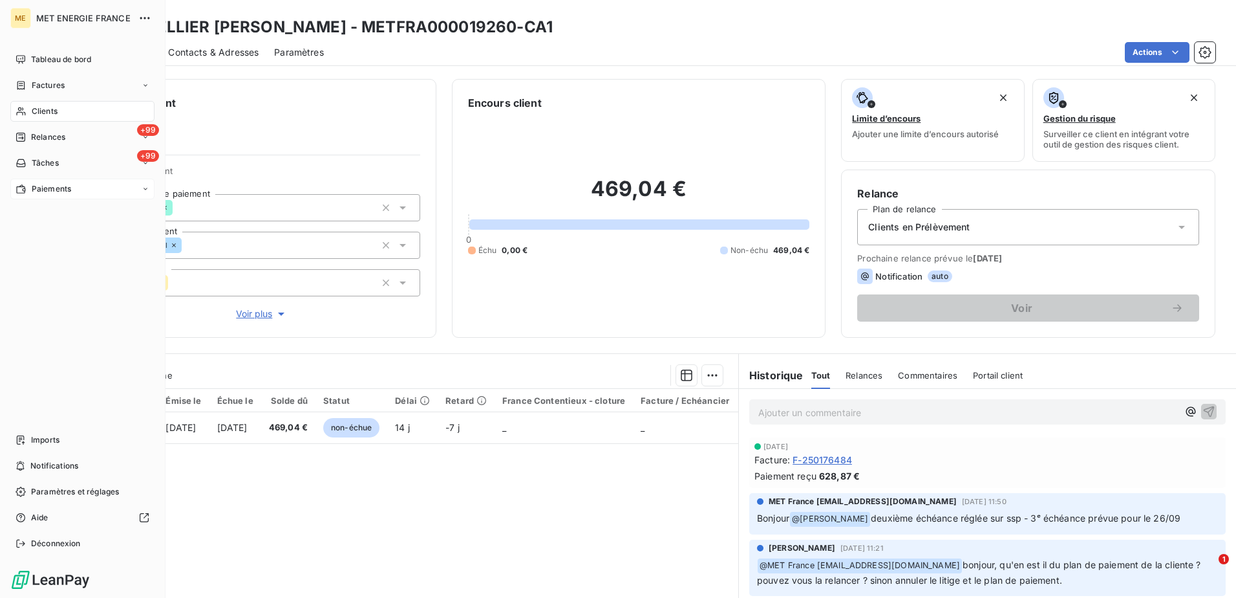
click at [86, 189] on div "Paiements" at bounding box center [82, 188] width 144 height 21
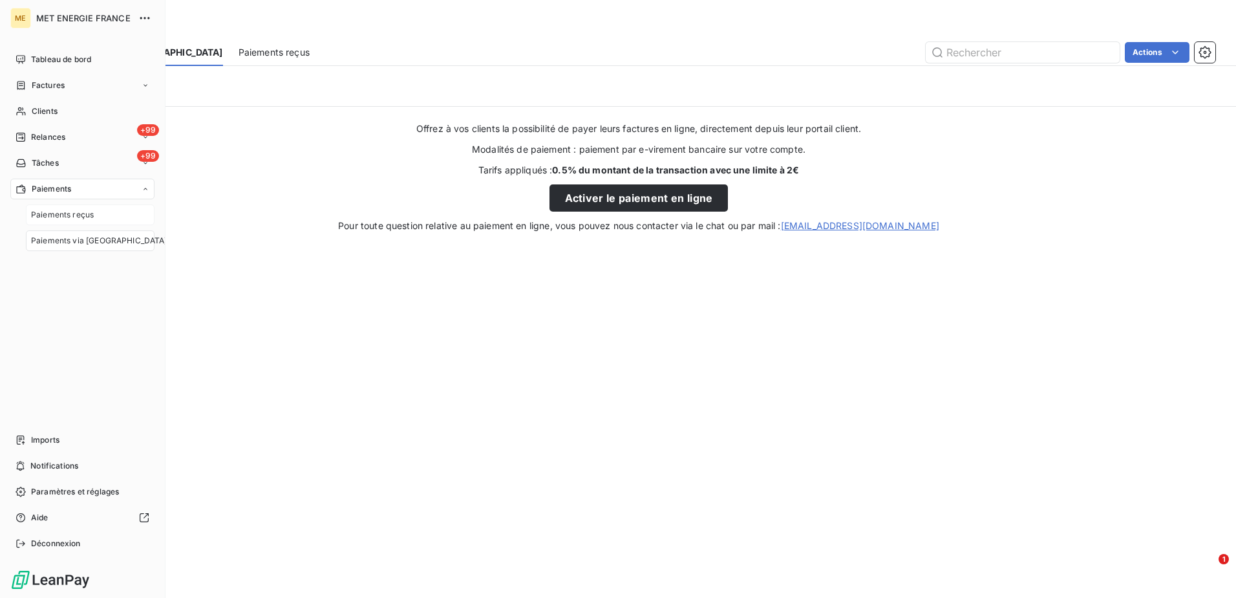
click at [88, 210] on span "Paiements reçus" at bounding box center [62, 215] width 63 height 12
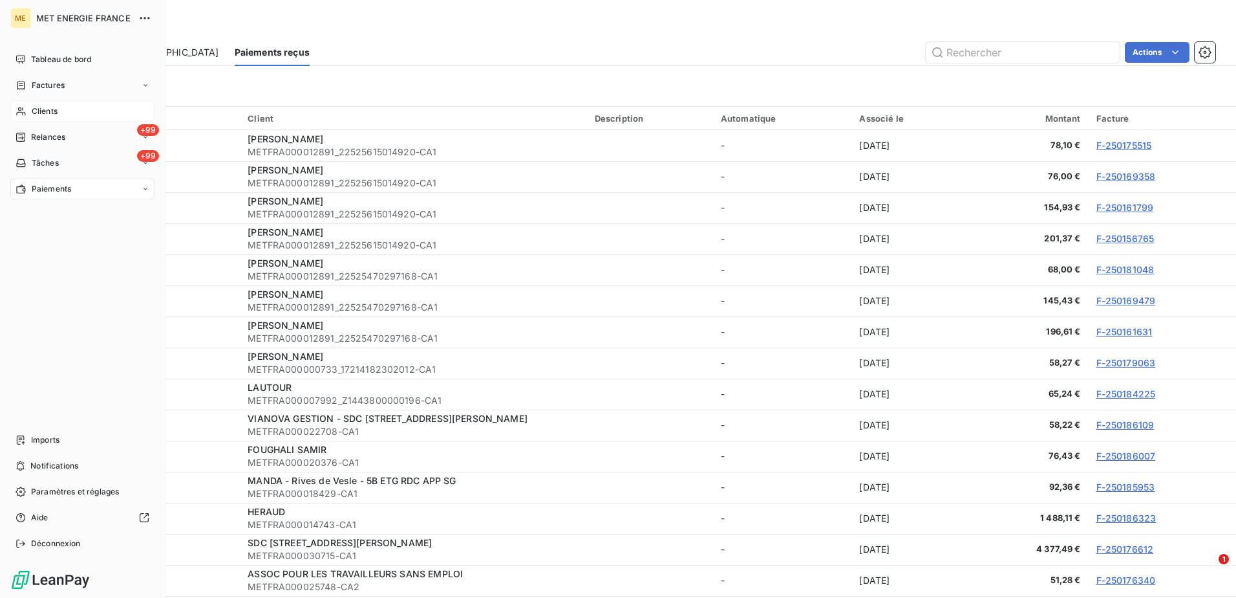
click at [39, 107] on span "Clients" at bounding box center [45, 111] width 26 height 12
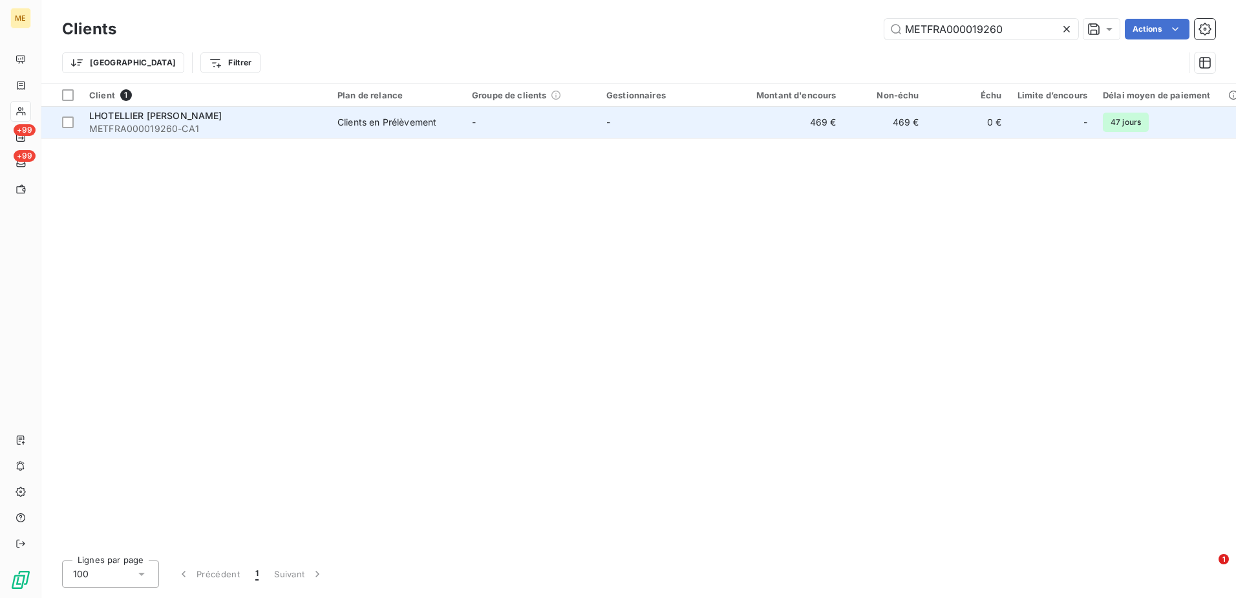
click at [177, 124] on span "METFRA000019260-CA1" at bounding box center [205, 128] width 233 height 13
